Goal: Information Seeking & Learning: Learn about a topic

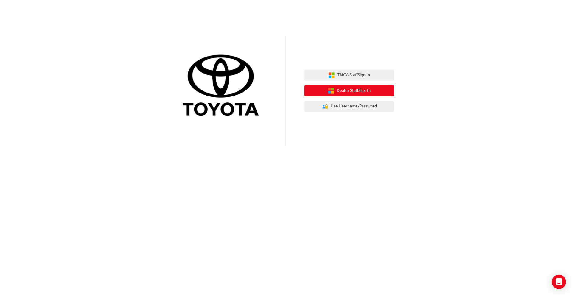
click at [351, 88] on span "Dealer Staff Sign In" at bounding box center [353, 91] width 34 height 7
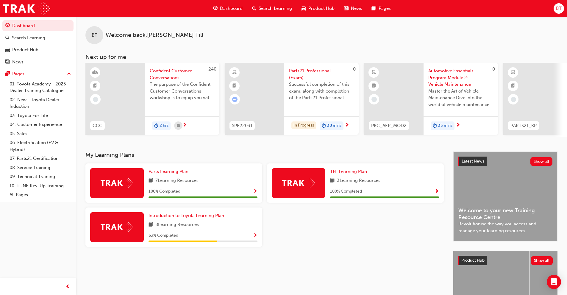
click at [116, 186] on img at bounding box center [117, 182] width 33 height 9
click at [175, 174] on span "Parts Learning Plan" at bounding box center [169, 171] width 40 height 5
click at [168, 218] on span "Introduction to Toyota Learning Plan" at bounding box center [187, 215] width 76 height 5
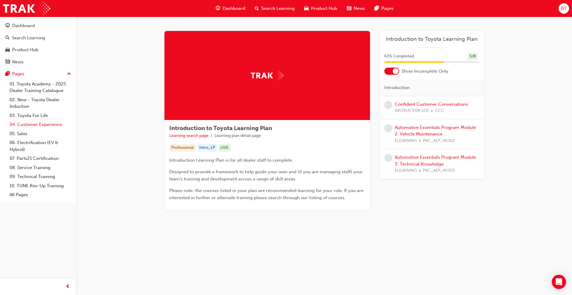
click at [35, 123] on link "04. Customer Experience" at bounding box center [40, 124] width 66 height 9
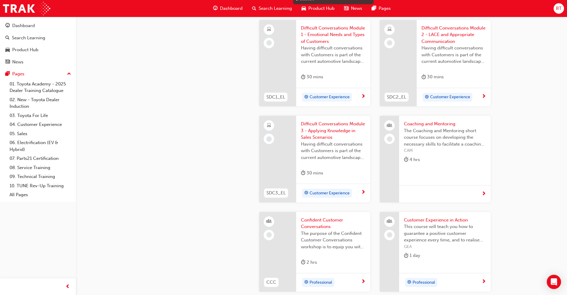
scroll to position [655, 0]
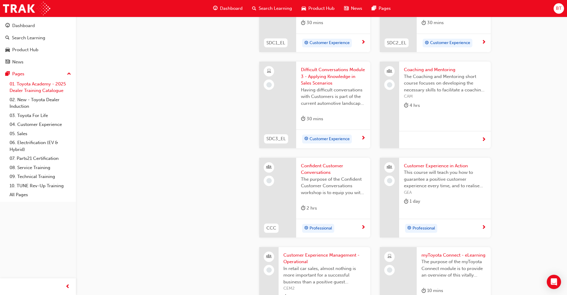
click at [31, 82] on link "01. Toyota Academy - 2025 Dealer Training Catalogue" at bounding box center [40, 87] width 66 height 16
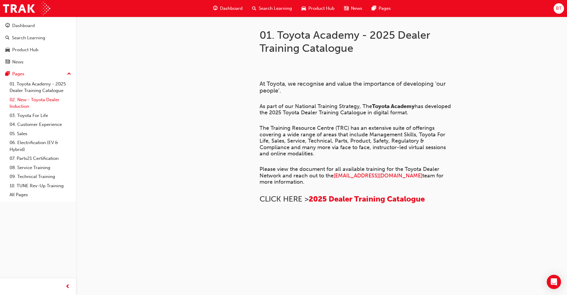
click at [32, 99] on link "02. New - Toyota Dealer Induction" at bounding box center [40, 103] width 66 height 16
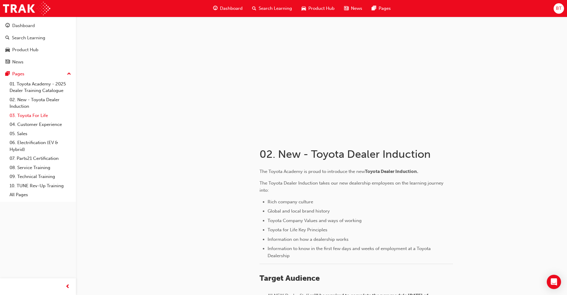
click at [28, 116] on link "03. Toyota For Life" at bounding box center [40, 115] width 66 height 9
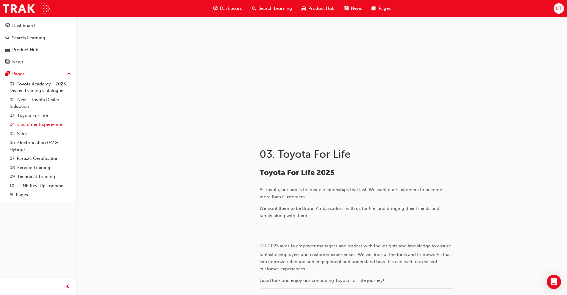
click at [26, 126] on link "04. Customer Experience" at bounding box center [40, 124] width 66 height 9
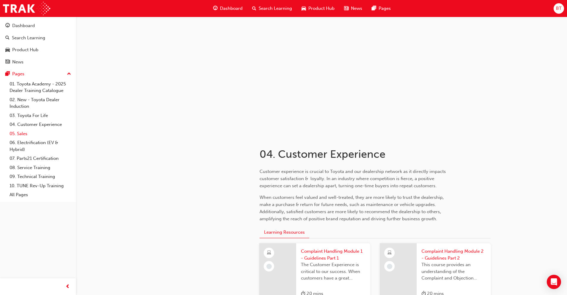
click at [24, 132] on link "05. Sales" at bounding box center [40, 133] width 66 height 9
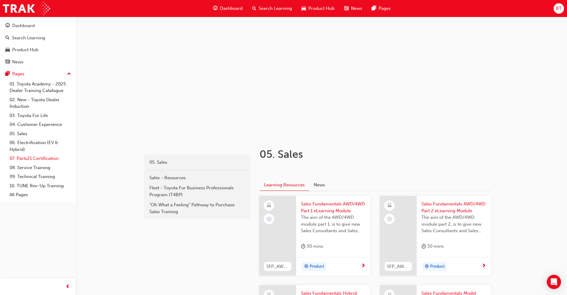
click at [29, 159] on link "07. Parts21 Certification" at bounding box center [40, 158] width 66 height 9
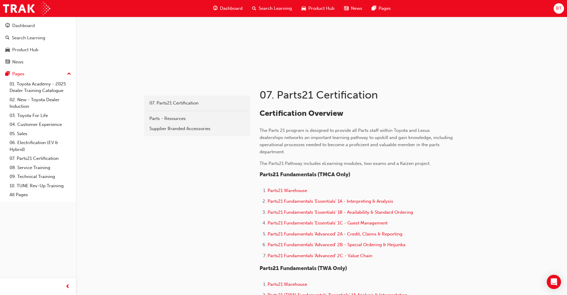
scroll to position [60, 0]
click at [24, 85] on link "01. Toyota Academy - 2025 Dealer Training Catalogue" at bounding box center [40, 87] width 66 height 16
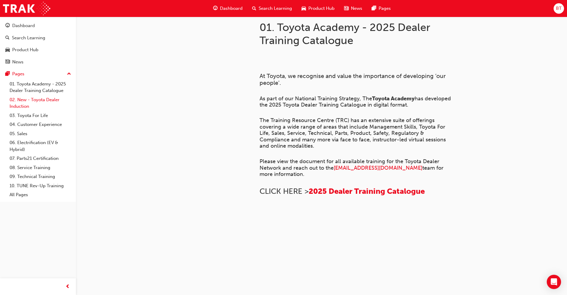
click at [21, 102] on link "02. New - Toyota Dealer Induction" at bounding box center [40, 103] width 66 height 16
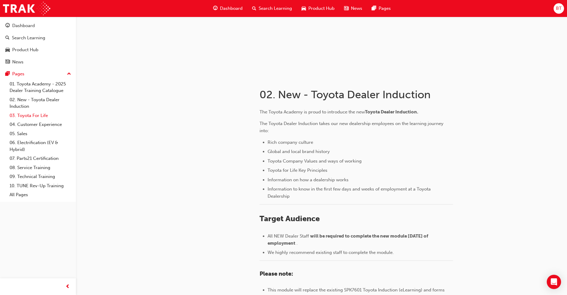
click at [31, 114] on link "03. Toyota For Life" at bounding box center [40, 115] width 66 height 9
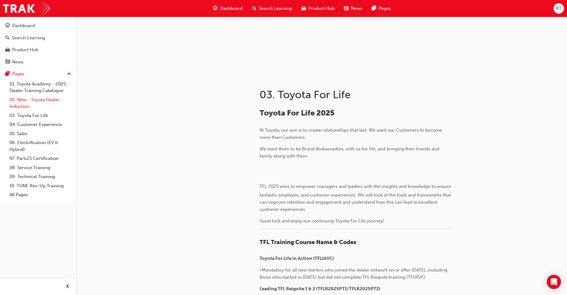
click at [32, 98] on link "02. New - Toyota Dealer Induction" at bounding box center [40, 103] width 66 height 16
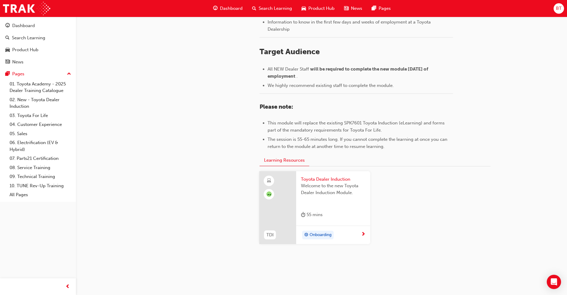
scroll to position [238, 0]
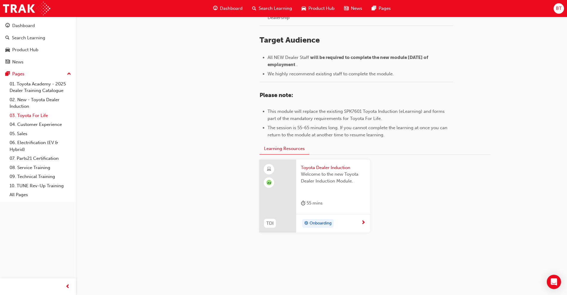
click at [44, 113] on link "03. Toyota For Life" at bounding box center [40, 115] width 66 height 9
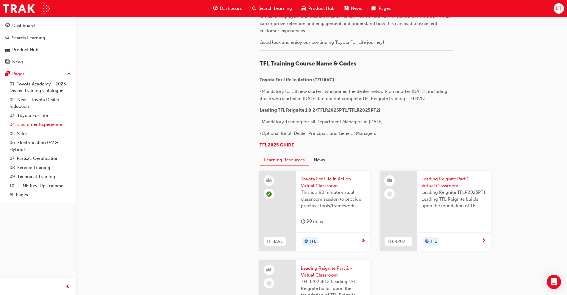
click at [43, 124] on link "04. Customer Experience" at bounding box center [40, 124] width 66 height 9
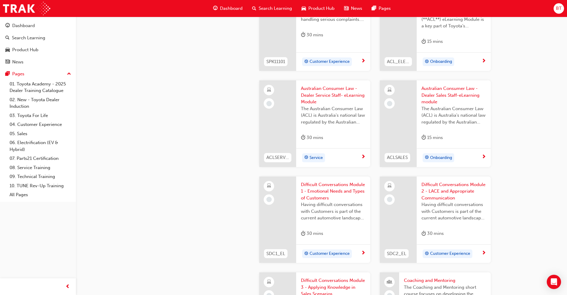
scroll to position [447, 0]
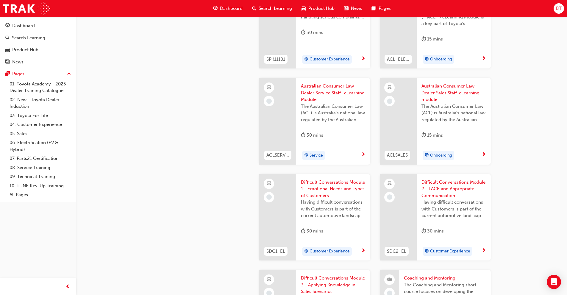
click at [327, 91] on span "Australian Consumer Law - Dealer Service Staff- eLearning Module" at bounding box center [333, 93] width 65 height 20
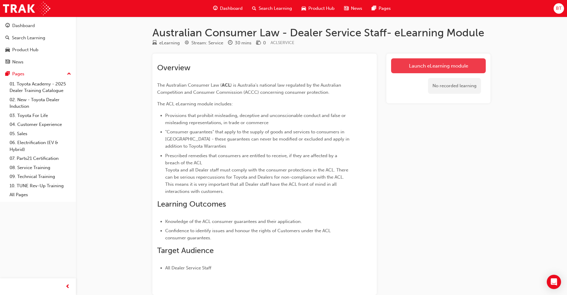
click at [420, 68] on link "Launch eLearning module" at bounding box center [438, 65] width 95 height 15
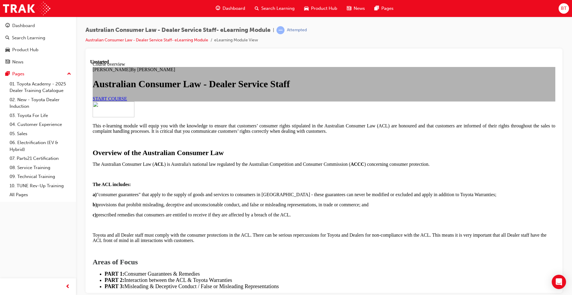
scroll to position [89, 0]
click at [127, 99] on span "START COURSE" at bounding box center [110, 98] width 34 height 5
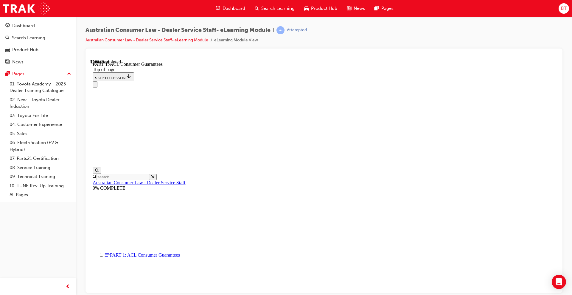
scroll to position [966, 0]
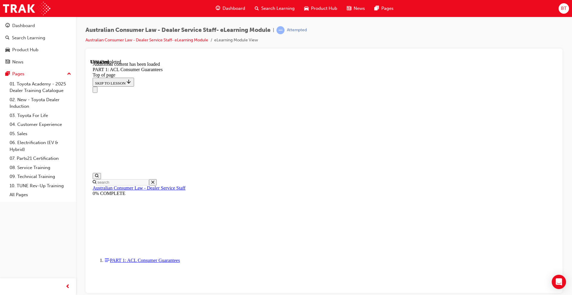
scroll to position [1127, 0]
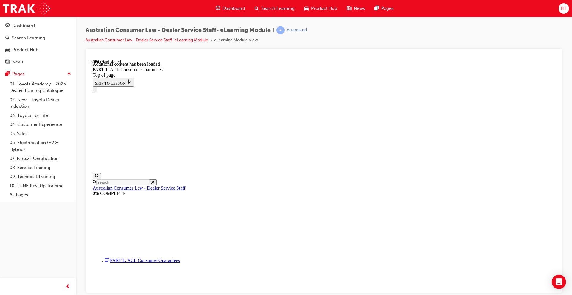
scroll to position [1618, 0]
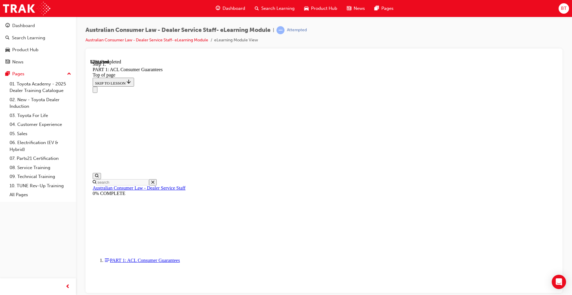
scroll to position [2667, 0]
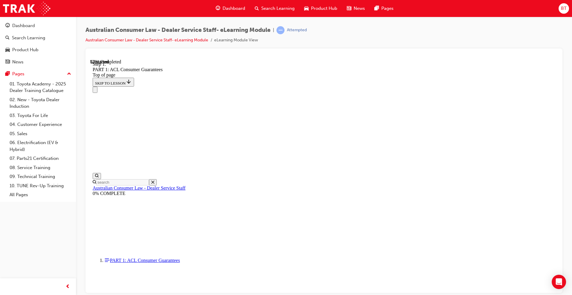
scroll to position [2921, 0]
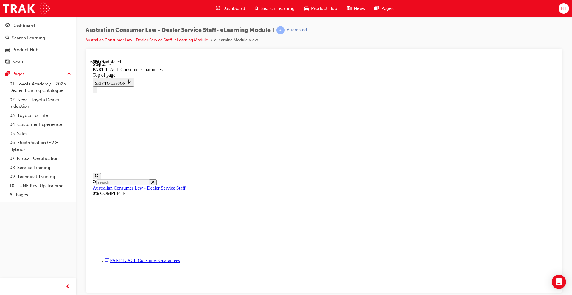
scroll to position [3640, 0]
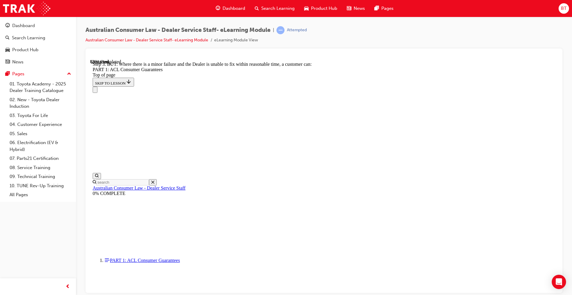
scroll to position [3993, 0]
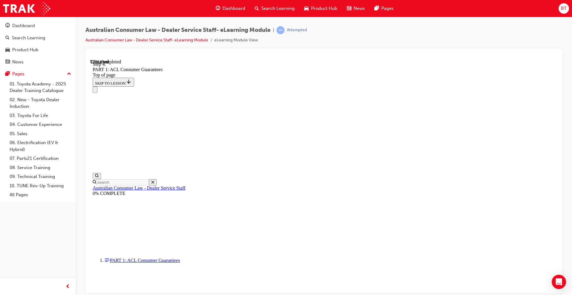
drag, startPoint x: 502, startPoint y: 238, endPoint x: 489, endPoint y: 203, distance: 37.9
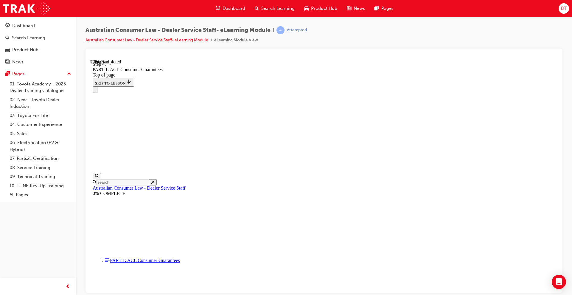
drag, startPoint x: 451, startPoint y: 139, endPoint x: 445, endPoint y: 138, distance: 5.7
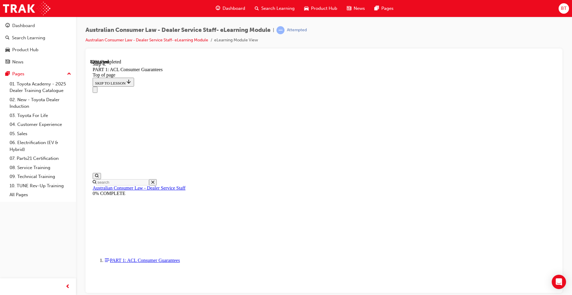
scroll to position [5816, 0]
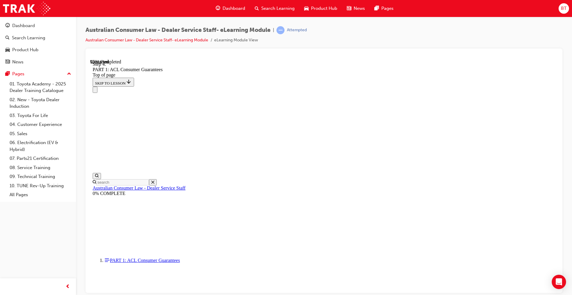
scroll to position [6321, 0]
drag, startPoint x: 325, startPoint y: 197, endPoint x: 428, endPoint y: 91, distance: 148.0
drag, startPoint x: 303, startPoint y: 206, endPoint x: 320, endPoint y: 138, distance: 69.8
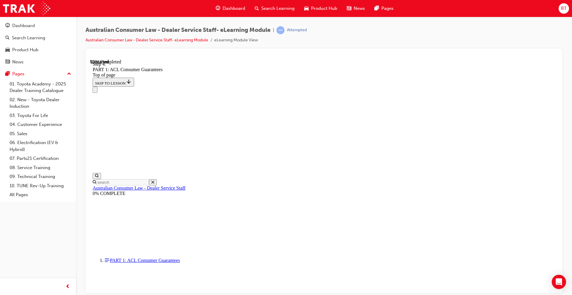
drag, startPoint x: 323, startPoint y: 163, endPoint x: 344, endPoint y: 163, distance: 21.1
drag, startPoint x: 313, startPoint y: 197, endPoint x: 330, endPoint y: 197, distance: 16.4
drag, startPoint x: 317, startPoint y: 230, endPoint x: 333, endPoint y: 229, distance: 16.4
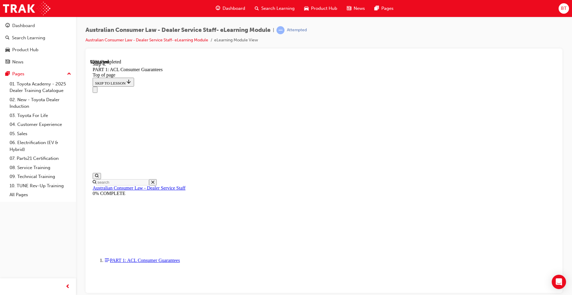
drag, startPoint x: 331, startPoint y: 233, endPoint x: 314, endPoint y: 231, distance: 16.2
drag, startPoint x: 330, startPoint y: 197, endPoint x: 327, endPoint y: 233, distance: 35.8
drag, startPoint x: 326, startPoint y: 202, endPoint x: 336, endPoint y: 202, distance: 10.1
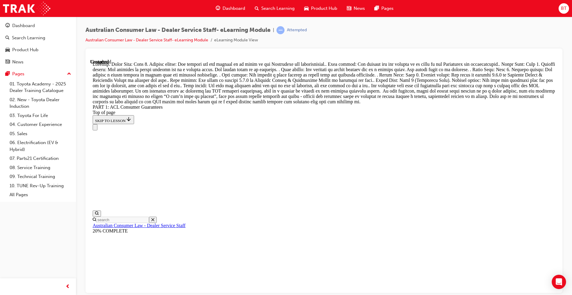
scroll to position [6829, 0]
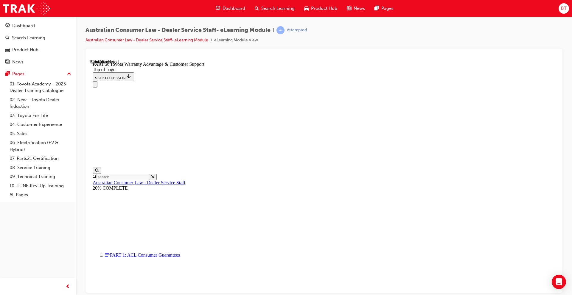
scroll to position [406, 0]
click button "CONTINUE"
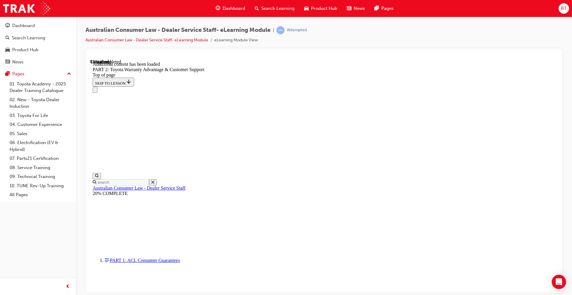
scroll to position [598, 0]
click button "CONTINUE"
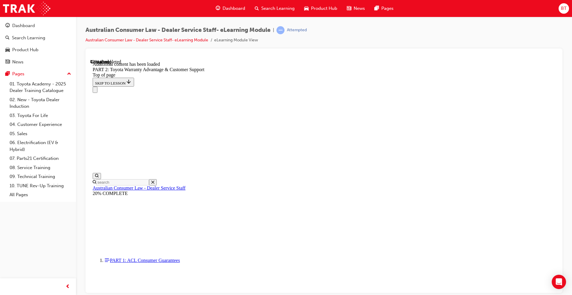
scroll to position [1051, 0]
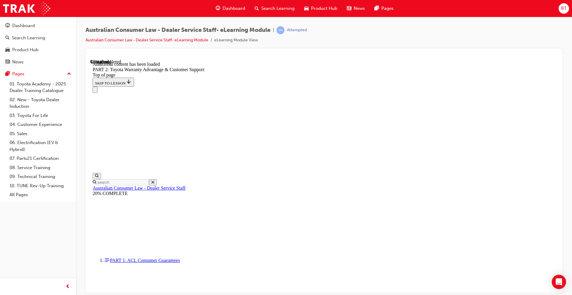
click at [365, 39] on div "Australian Consumer Law - Dealer Service Staff- eLearning Module | Attempted Au…" at bounding box center [323, 37] width 477 height 22
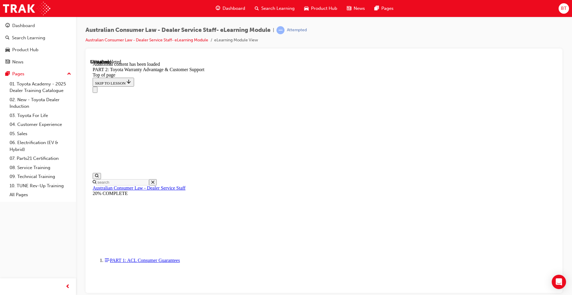
scroll to position [1298, 0]
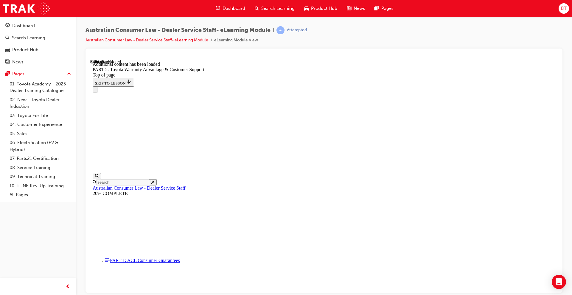
scroll to position [1929, 0]
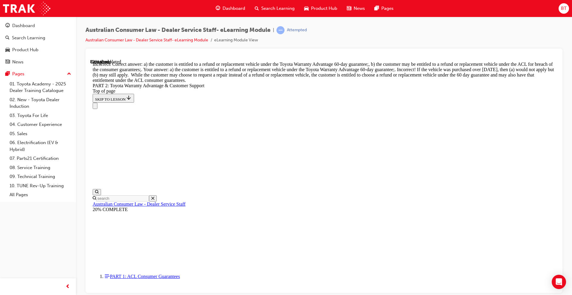
scroll to position [2257, 0]
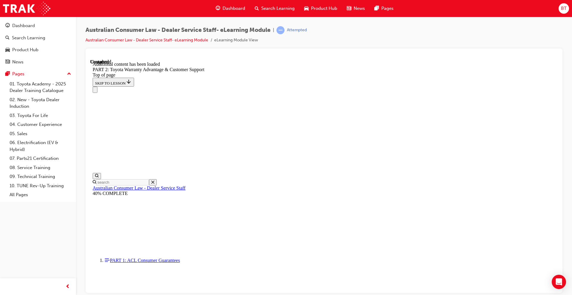
scroll to position [2459, 0]
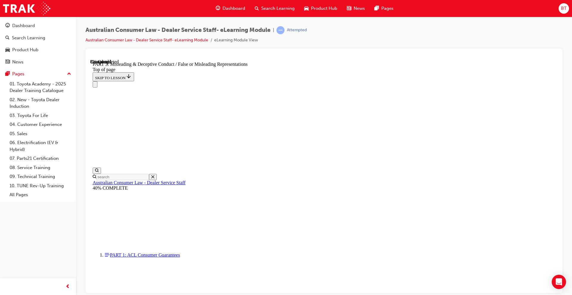
scroll to position [376, 0]
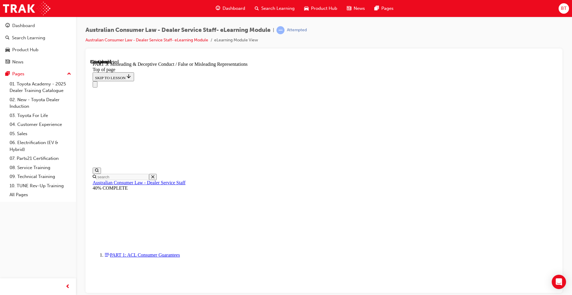
drag, startPoint x: 489, startPoint y: 236, endPoint x: 485, endPoint y: 226, distance: 10.6
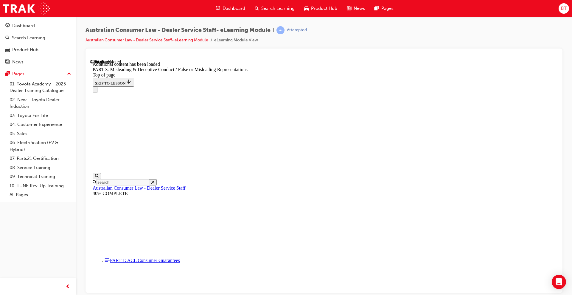
scroll to position [1357, 0]
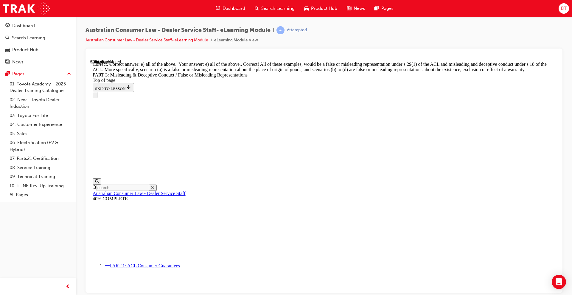
scroll to position [1509, 0]
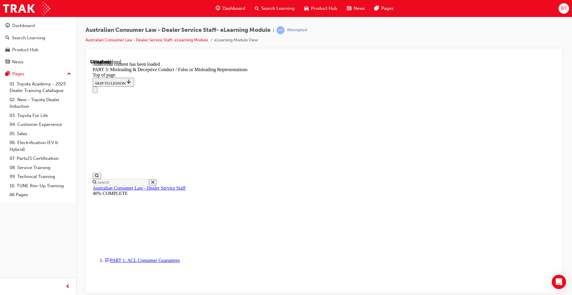
scroll to position [1726, 0]
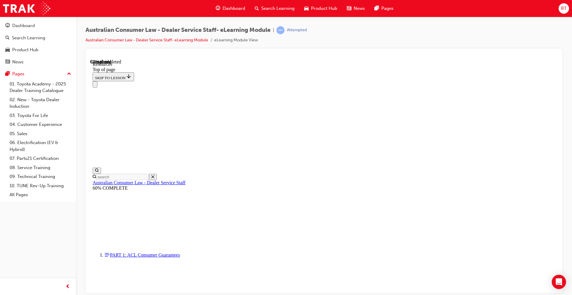
scroll to position [264, 0]
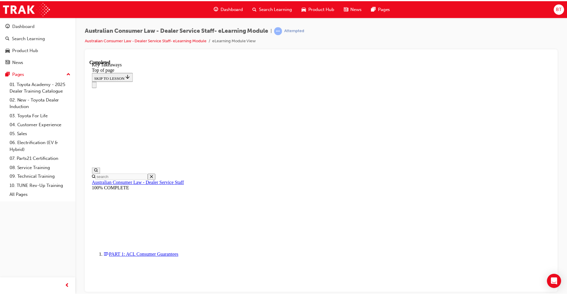
scroll to position [114, 0]
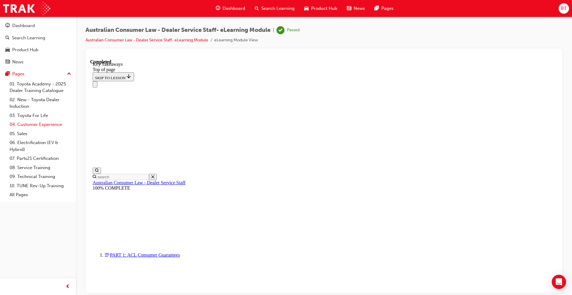
click at [27, 124] on link "04. Customer Experience" at bounding box center [40, 124] width 66 height 9
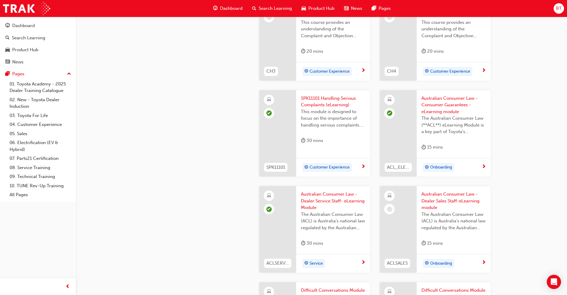
scroll to position [357, 0]
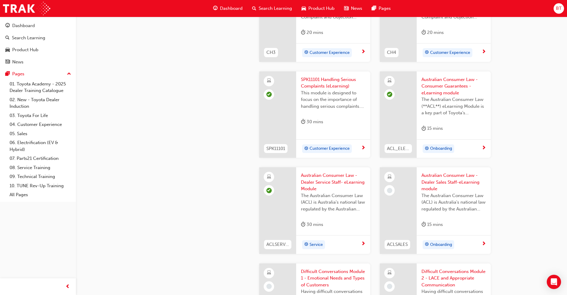
click at [437, 181] on span "Australian Consumer Law - Dealer Sales Staff-eLearning module" at bounding box center [454, 182] width 65 height 20
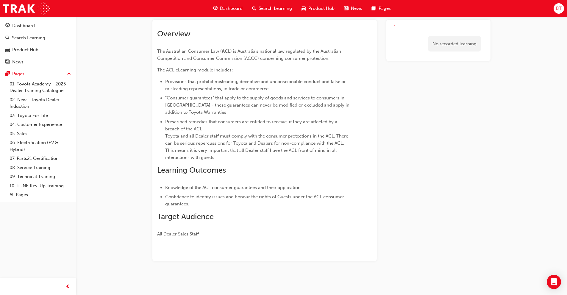
scroll to position [34, 0]
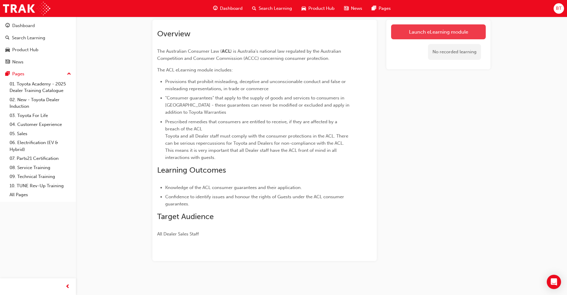
click at [434, 35] on link "Launch eLearning module" at bounding box center [438, 31] width 95 height 15
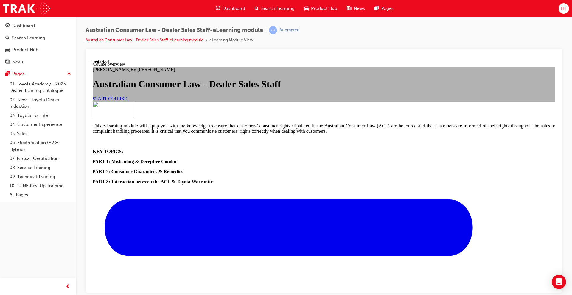
click at [127, 101] on span "START COURSE" at bounding box center [110, 98] width 34 height 5
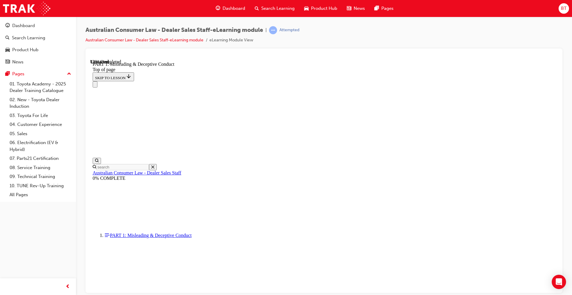
scroll to position [406, 0]
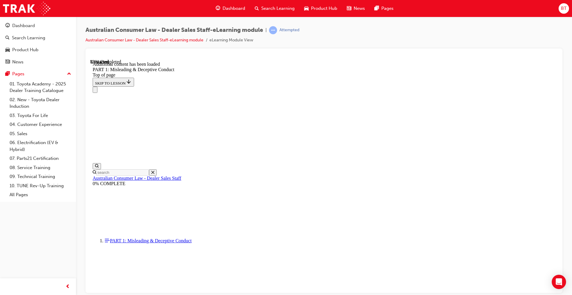
scroll to position [651, 0]
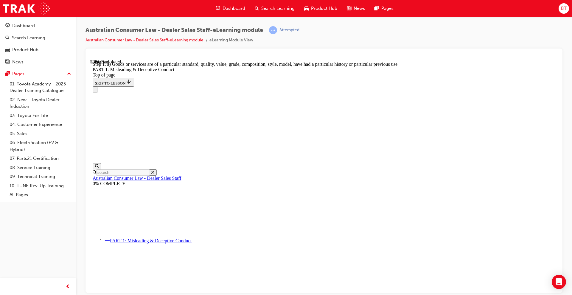
scroll to position [685, 0]
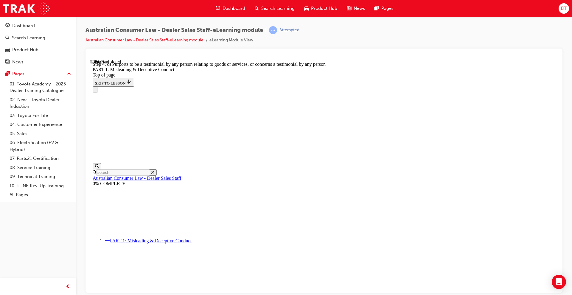
scroll to position [675, 0]
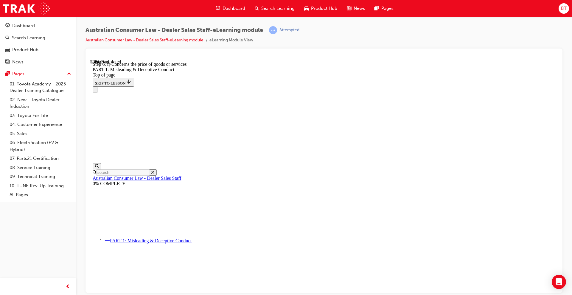
scroll to position [675, 0]
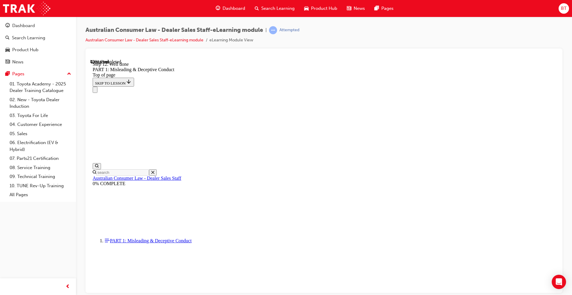
scroll to position [674, 0]
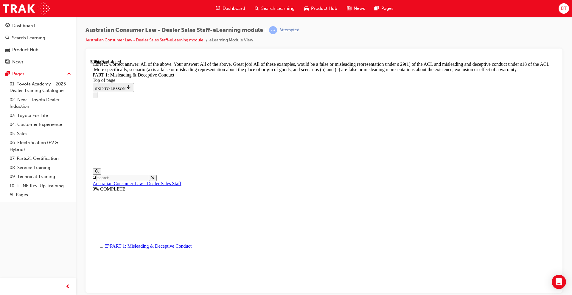
scroll to position [994, 0]
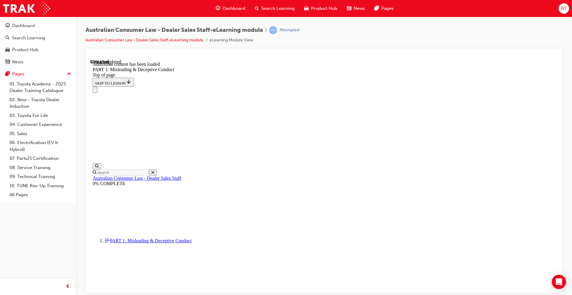
scroll to position [1175, 0]
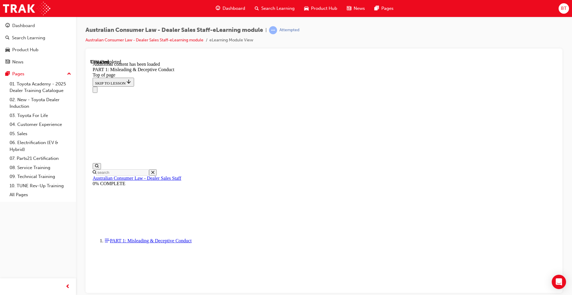
scroll to position [1445, 0]
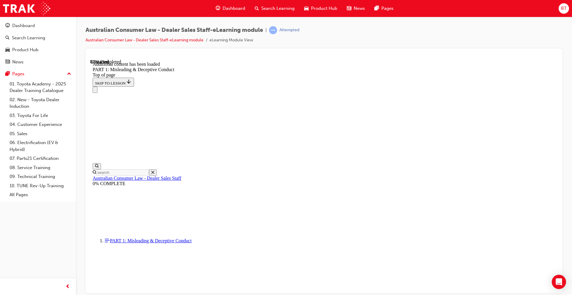
scroll to position [1605, 0]
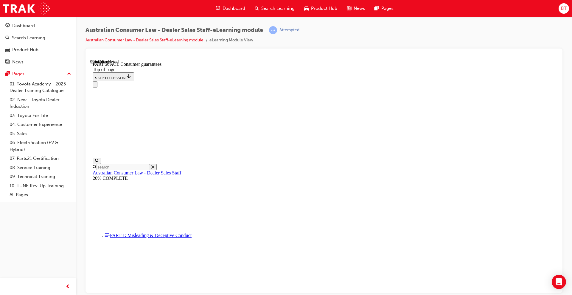
scroll to position [912, 0]
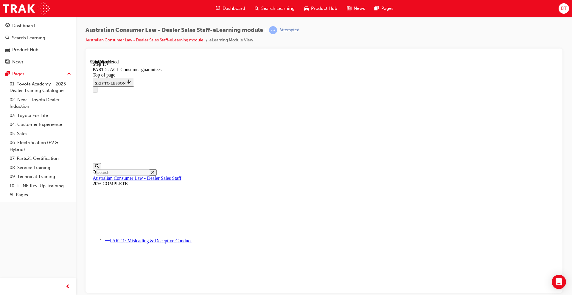
scroll to position [955, 0]
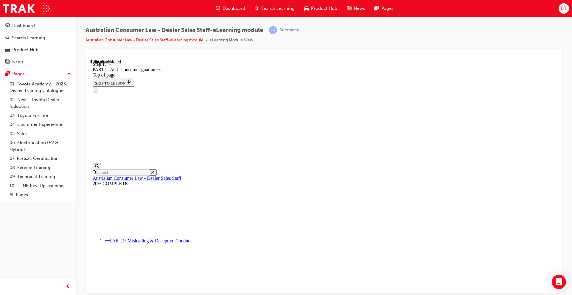
scroll to position [1116, 0]
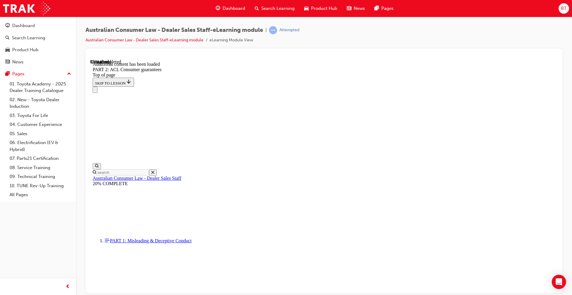
scroll to position [2568, 0]
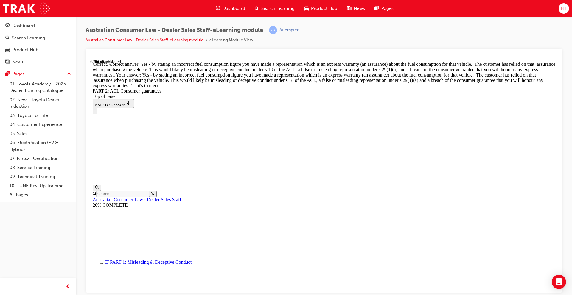
scroll to position [2658, 0]
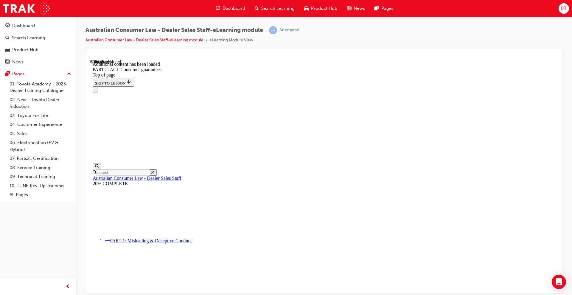
scroll to position [3702, 0]
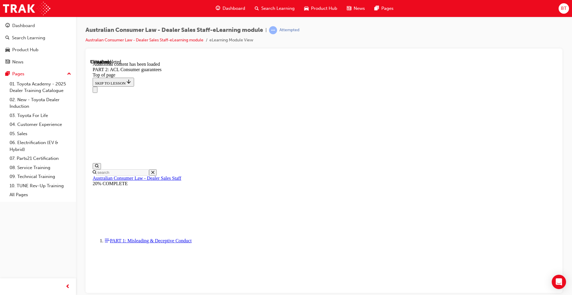
scroll to position [5032, 0]
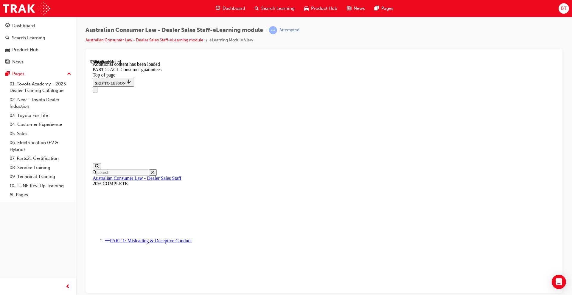
scroll to position [5028, 0]
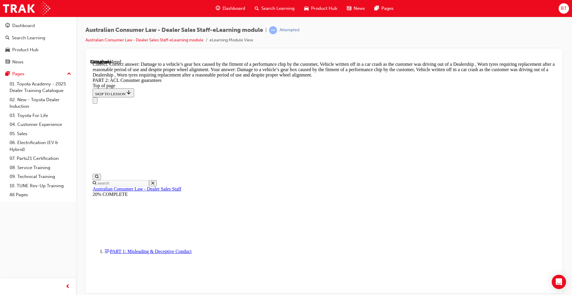
scroll to position [5940, 0]
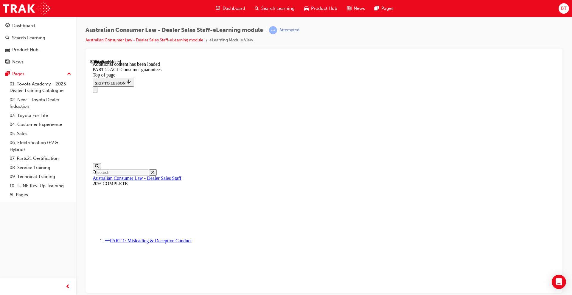
scroll to position [6508, 0]
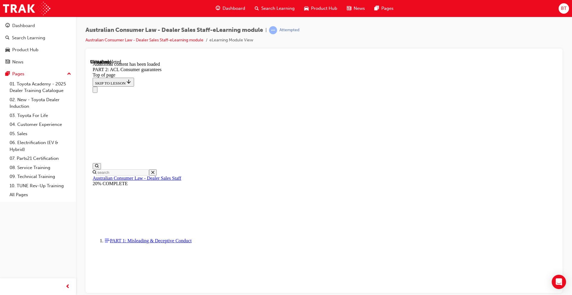
scroll to position [7089, 0]
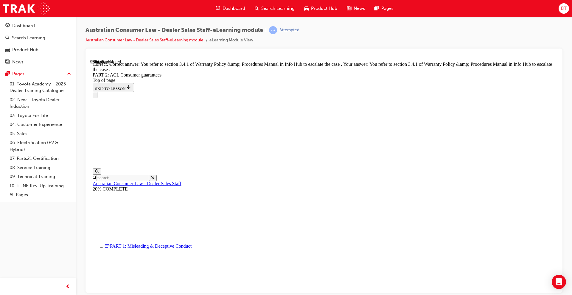
scroll to position [7458, 0]
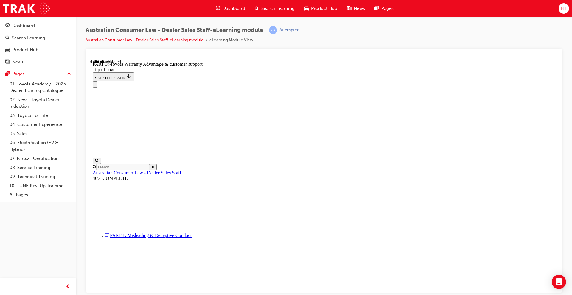
scroll to position [346, 0]
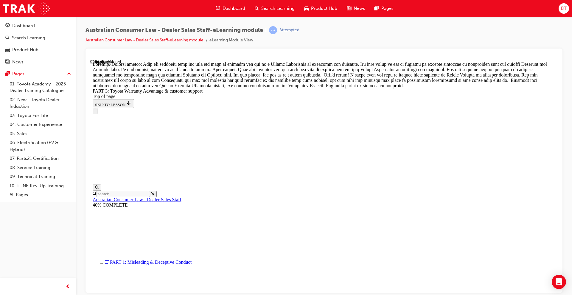
scroll to position [523, 0]
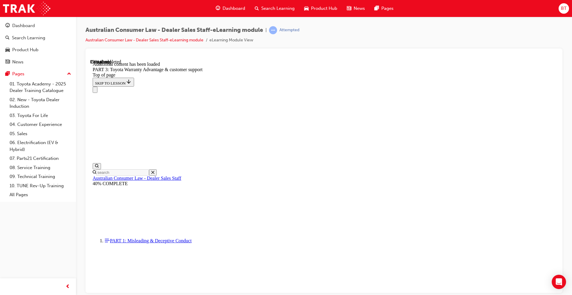
scroll to position [695, 0]
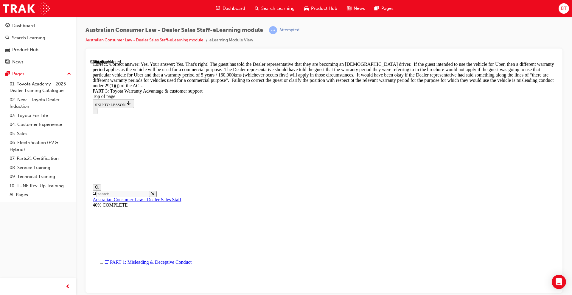
scroll to position [784, 0]
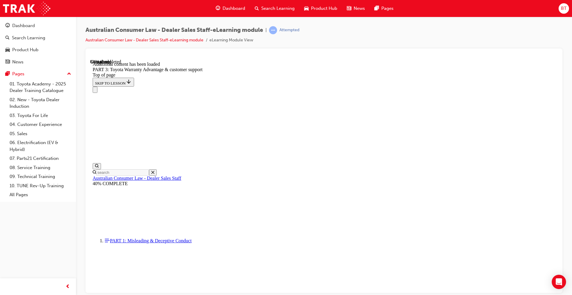
scroll to position [1585, 0]
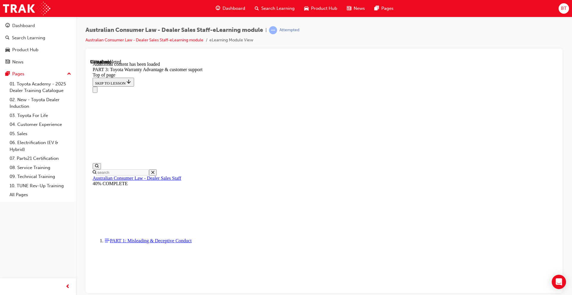
scroll to position [1871, 0]
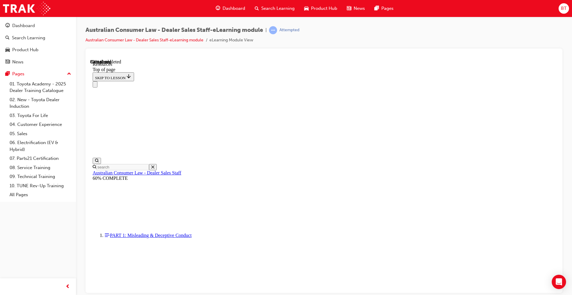
scroll to position [281, 0]
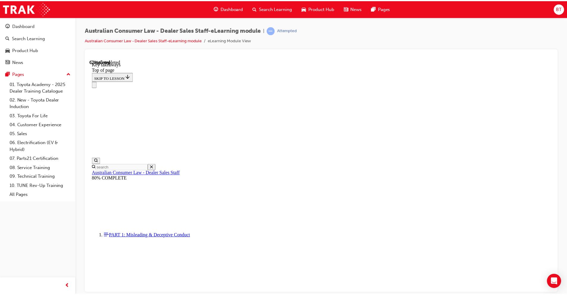
scroll to position [114, 0]
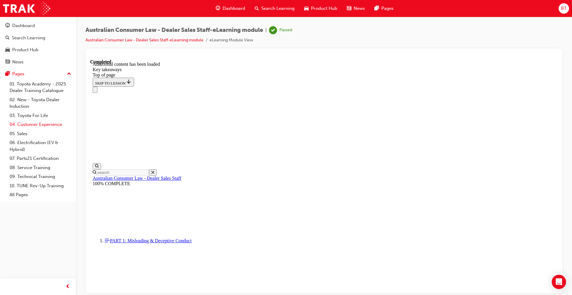
click at [27, 124] on link "04. Customer Experience" at bounding box center [40, 124] width 66 height 9
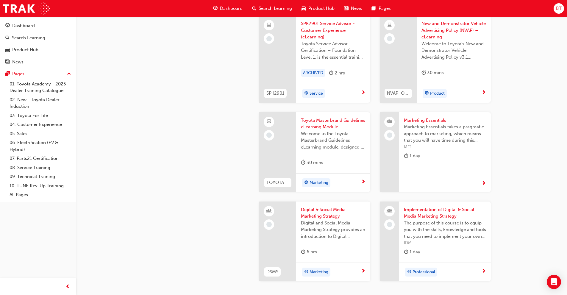
scroll to position [1121, 0]
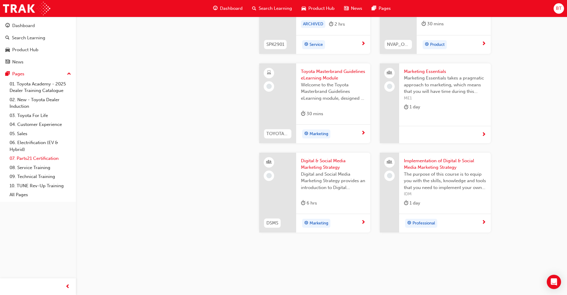
click at [51, 157] on link "07. Parts21 Certification" at bounding box center [40, 158] width 66 height 9
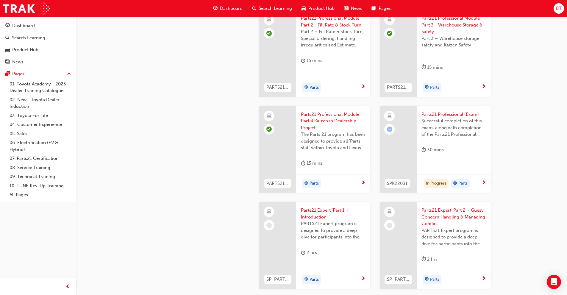
scroll to position [1002, 0]
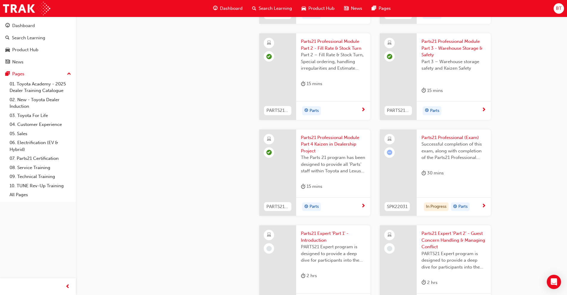
click at [389, 152] on span "learningRecordVerb_ATTEMPT-icon" at bounding box center [389, 152] width 5 height 5
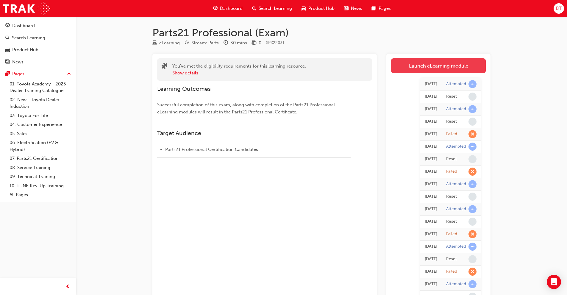
click at [444, 63] on link "Launch eLearning module" at bounding box center [438, 65] width 95 height 15
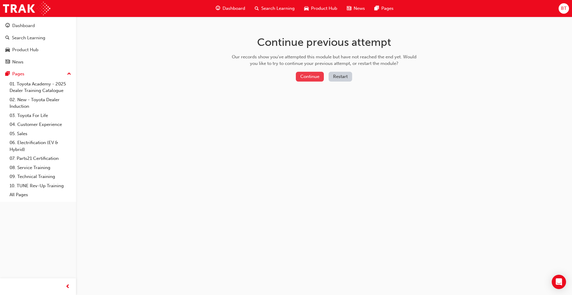
click at [310, 77] on button "Continue" at bounding box center [310, 77] width 28 height 10
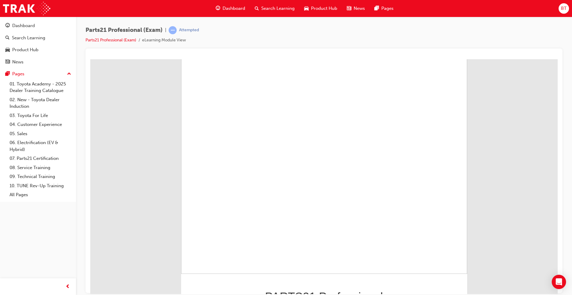
scroll to position [29, 0]
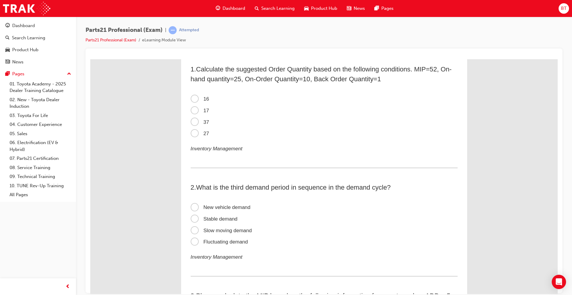
scroll to position [0, 0]
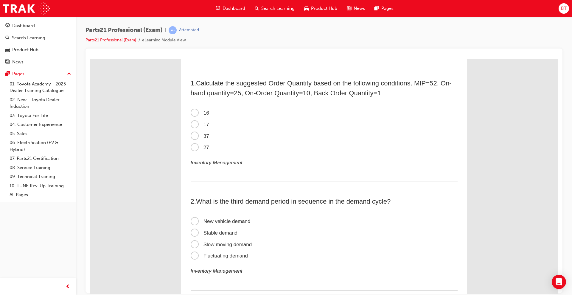
click at [194, 112] on span "16" at bounding box center [200, 113] width 18 height 6
click at [90, 59] on input "16" at bounding box center [90, 59] width 0 height 0
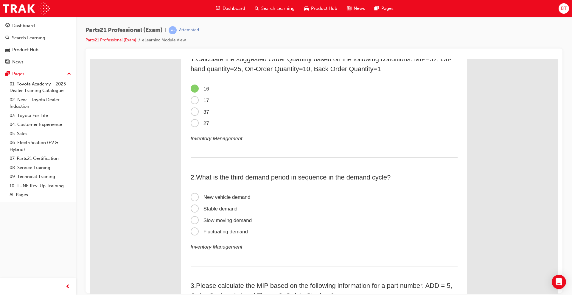
scroll to position [60, 0]
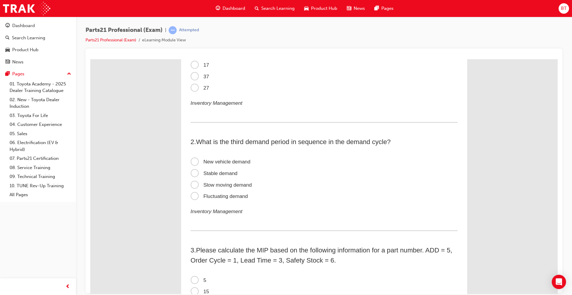
click at [192, 173] on span "Stable demand" at bounding box center [214, 173] width 47 height 6
click at [90, 59] on input "Stable demand" at bounding box center [90, 59] width 0 height 0
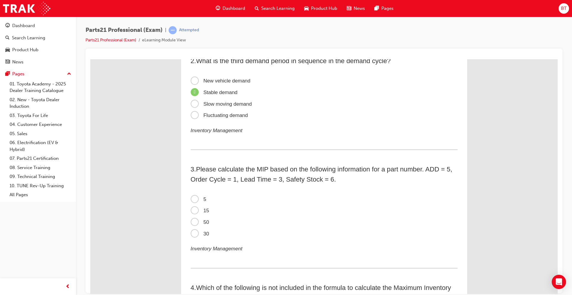
scroll to position [149, 0]
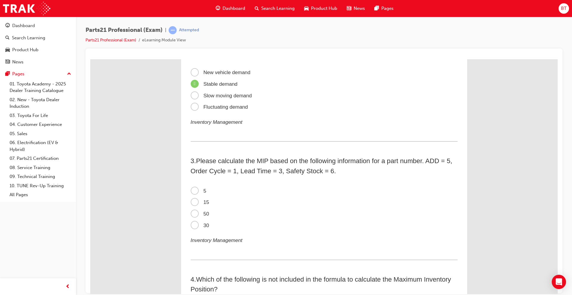
click at [192, 213] on span "50" at bounding box center [200, 214] width 18 height 6
click at [90, 59] on input "50" at bounding box center [90, 59] width 0 height 0
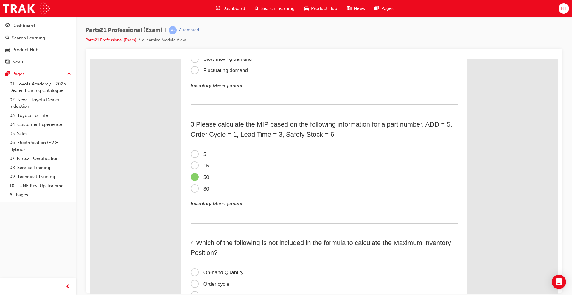
scroll to position [238, 0]
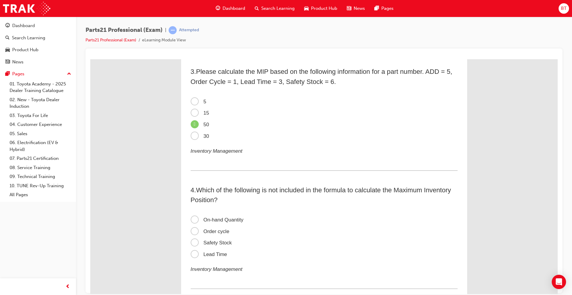
click at [193, 219] on span "On-hand Quantity" at bounding box center [217, 220] width 53 height 6
click at [90, 59] on input "On-hand Quantity" at bounding box center [90, 59] width 0 height 0
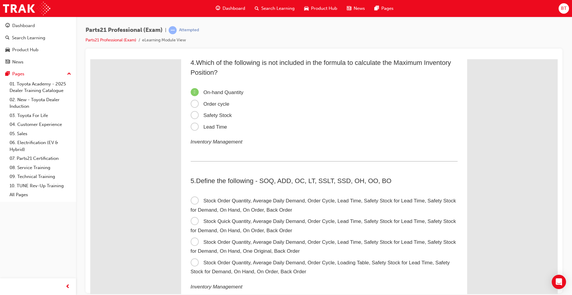
scroll to position [387, 0]
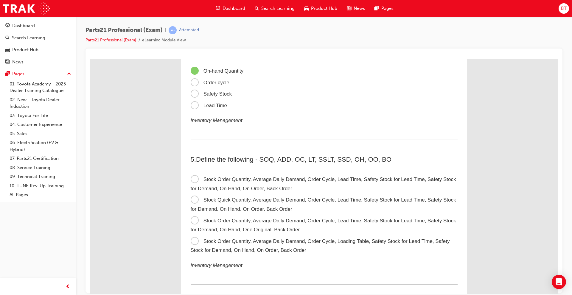
click at [193, 180] on span "Stock Order Quantity, Average Daily Demand, Order Cycle, Lead Time, Safety Stoc…" at bounding box center [323, 183] width 265 height 15
click at [90, 59] on input "Stock Order Quantity, Average Daily Demand, Order Cycle, Lead Time, Safety Stoc…" at bounding box center [90, 59] width 0 height 0
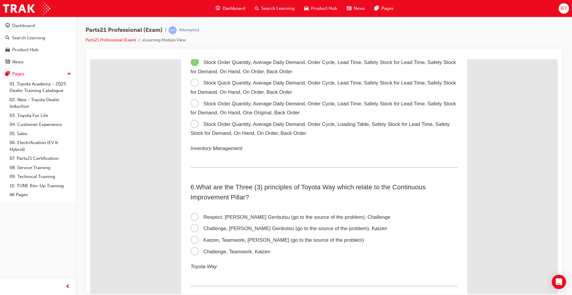
scroll to position [536, 0]
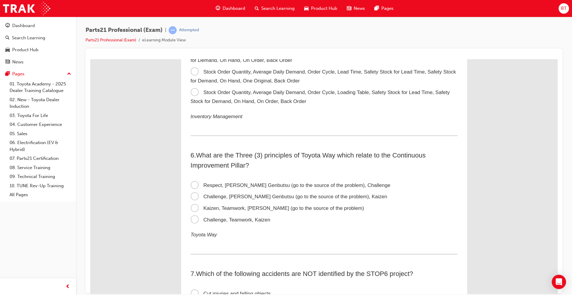
click at [193, 197] on span "Challenge, [PERSON_NAME] Genbutsu (go to the source of the problem), Kaizen" at bounding box center [289, 197] width 197 height 6
click at [90, 59] on input "Challenge, [PERSON_NAME] Genbutsu (go to the source of the problem), Kaizen" at bounding box center [90, 59] width 0 height 0
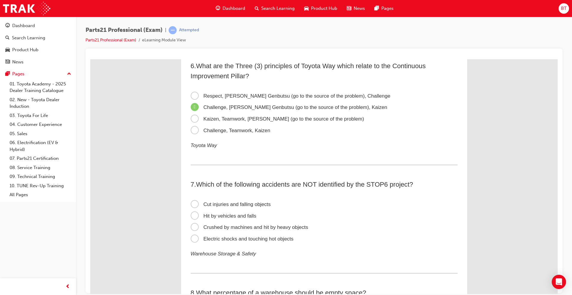
scroll to position [685, 0]
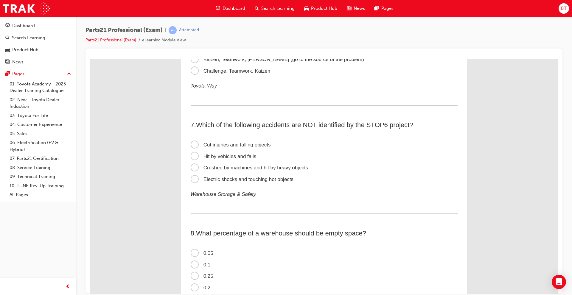
click at [191, 142] on span "Cut injuries and falling objects" at bounding box center [231, 145] width 80 height 6
click at [90, 59] on input "Cut injuries and falling objects" at bounding box center [90, 59] width 0 height 0
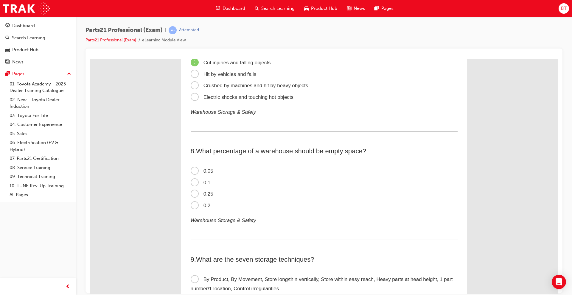
scroll to position [774, 0]
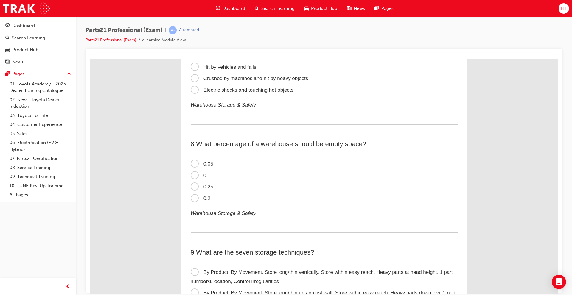
click at [194, 198] on span "0.2" at bounding box center [201, 198] width 20 height 6
click at [90, 59] on input "0.2" at bounding box center [90, 59] width 0 height 0
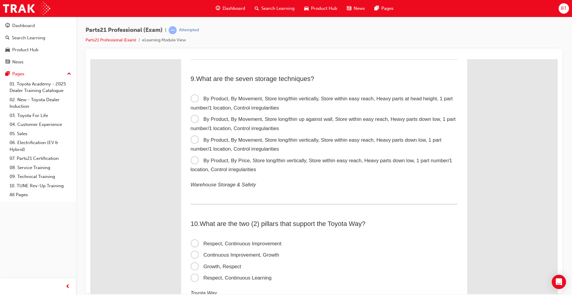
scroll to position [953, 0]
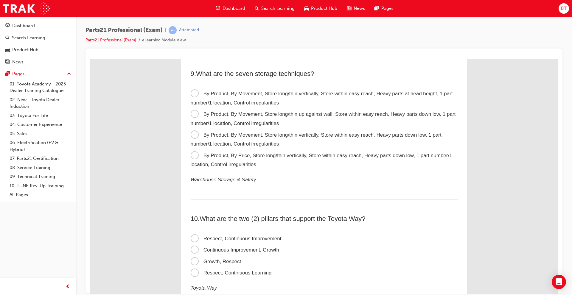
click at [191, 135] on span "By Product, By Movement, Store long/thin vertically, Store within easy reach, H…" at bounding box center [316, 139] width 251 height 15
click at [90, 59] on input "By Product, By Movement, Store long/thin vertically, Store within easy reach, H…" at bounding box center [90, 59] width 0 height 0
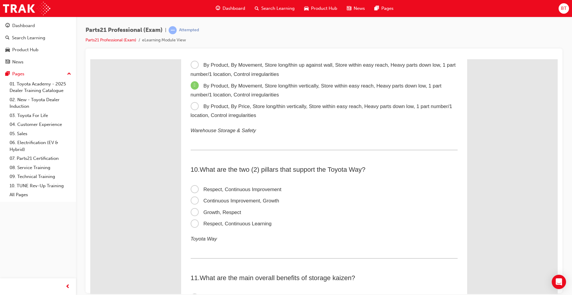
scroll to position [1012, 0]
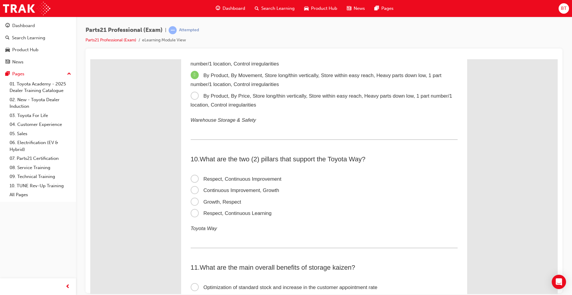
click at [191, 214] on span "Respect, Continuous Learning" at bounding box center [231, 213] width 81 height 6
click at [90, 59] on input "Respect, Continuous Learning" at bounding box center [90, 59] width 0 height 0
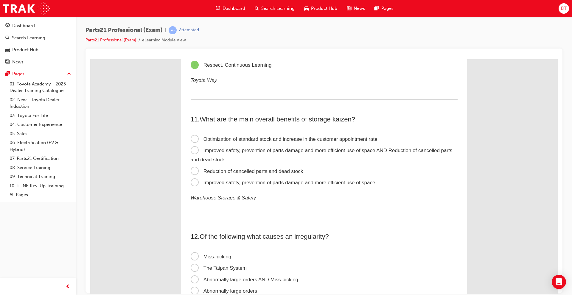
scroll to position [1161, 0]
click at [193, 150] on span "Improved safety, prevention of parts damage and more efficient use of space AND…" at bounding box center [322, 154] width 262 height 15
click at [90, 59] on input "Improved safety, prevention of parts damage and more efficient use of space AND…" at bounding box center [90, 59] width 0 height 0
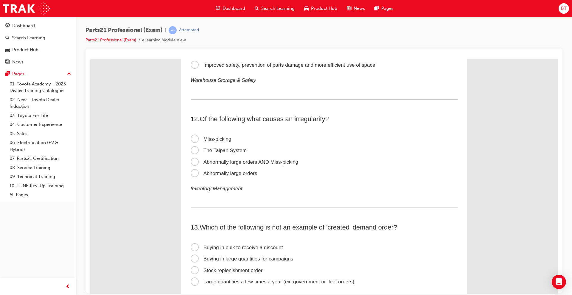
scroll to position [1280, 0]
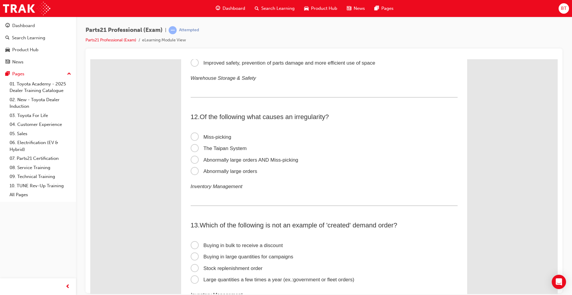
click at [390, 38] on div "Parts21 Professional (Exam) | Attempted Parts21 Professional (Exam) eLearning M…" at bounding box center [323, 37] width 477 height 22
